Goal: Information Seeking & Learning: Learn about a topic

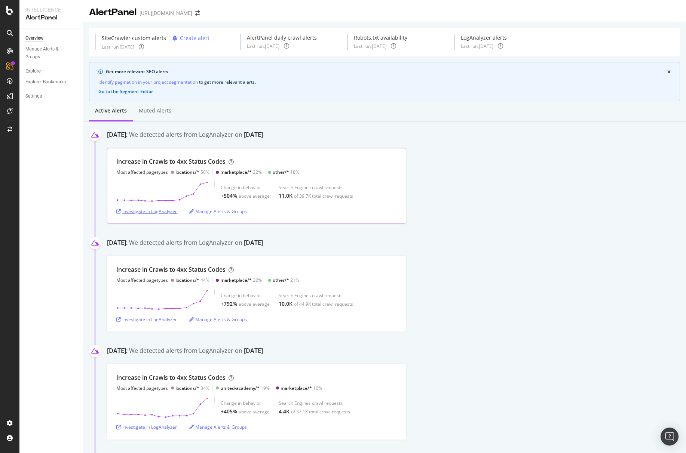
click at [159, 211] on div "Investigate in LogAnalyzer" at bounding box center [146, 211] width 61 height 6
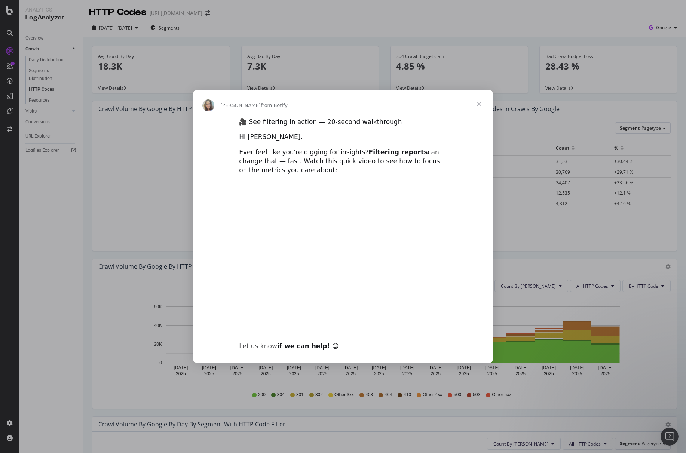
type input "212144"
click at [481, 107] on span "Close" at bounding box center [478, 103] width 27 height 27
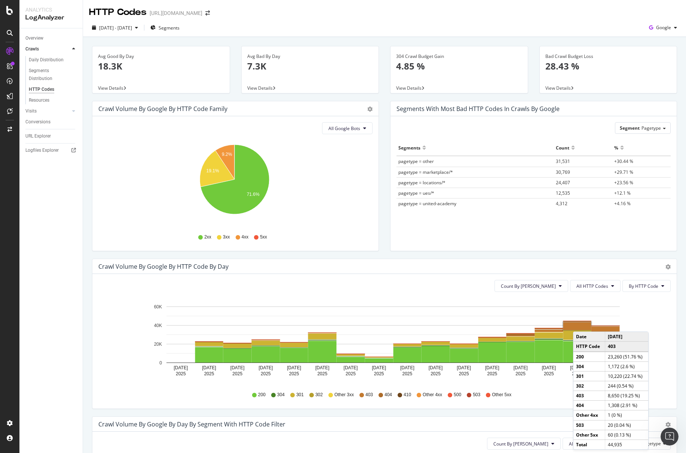
click at [580, 324] on rect "A chart." at bounding box center [577, 326] width 28 height 8
